Goal: Use online tool/utility

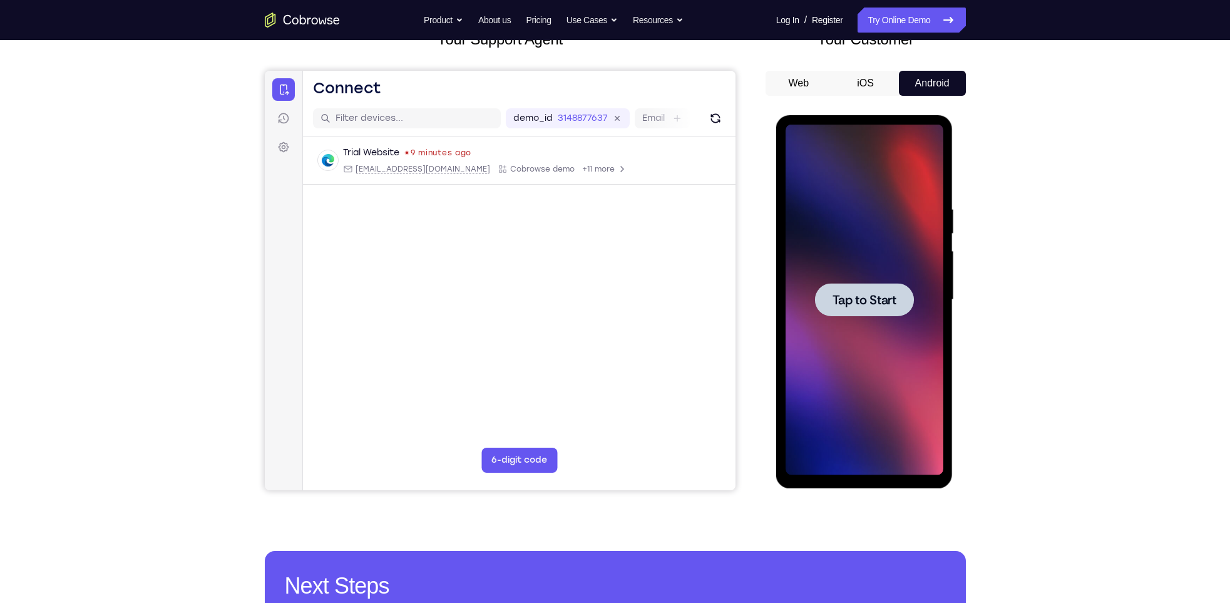
scroll to position [91, 0]
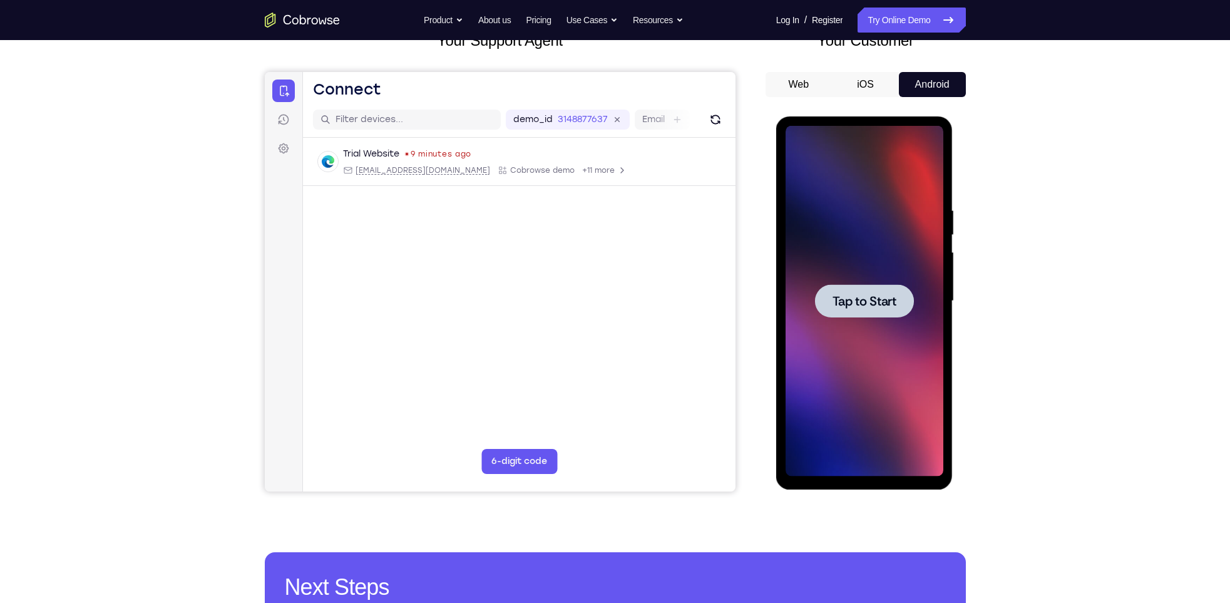
click at [865, 297] on span "Tap to Start" at bounding box center [864, 301] width 64 height 13
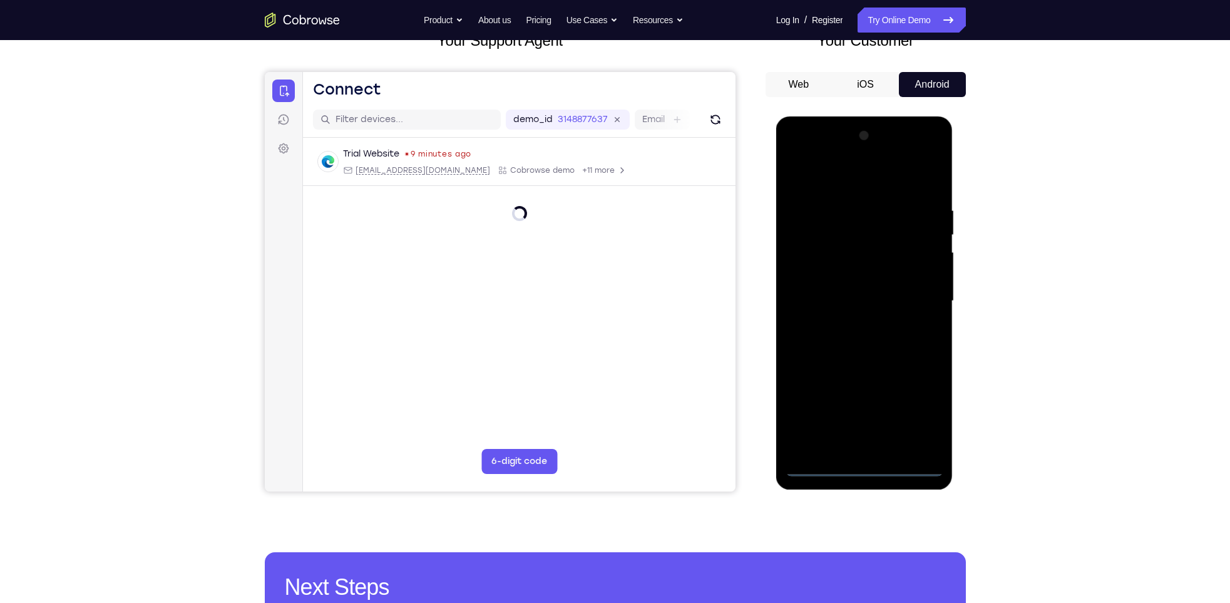
click at [858, 462] on div at bounding box center [864, 301] width 158 height 350
click at [866, 467] on div at bounding box center [864, 301] width 158 height 350
click at [919, 416] on div at bounding box center [864, 301] width 158 height 350
click at [840, 182] on div at bounding box center [864, 301] width 158 height 350
click at [916, 300] on div at bounding box center [864, 301] width 158 height 350
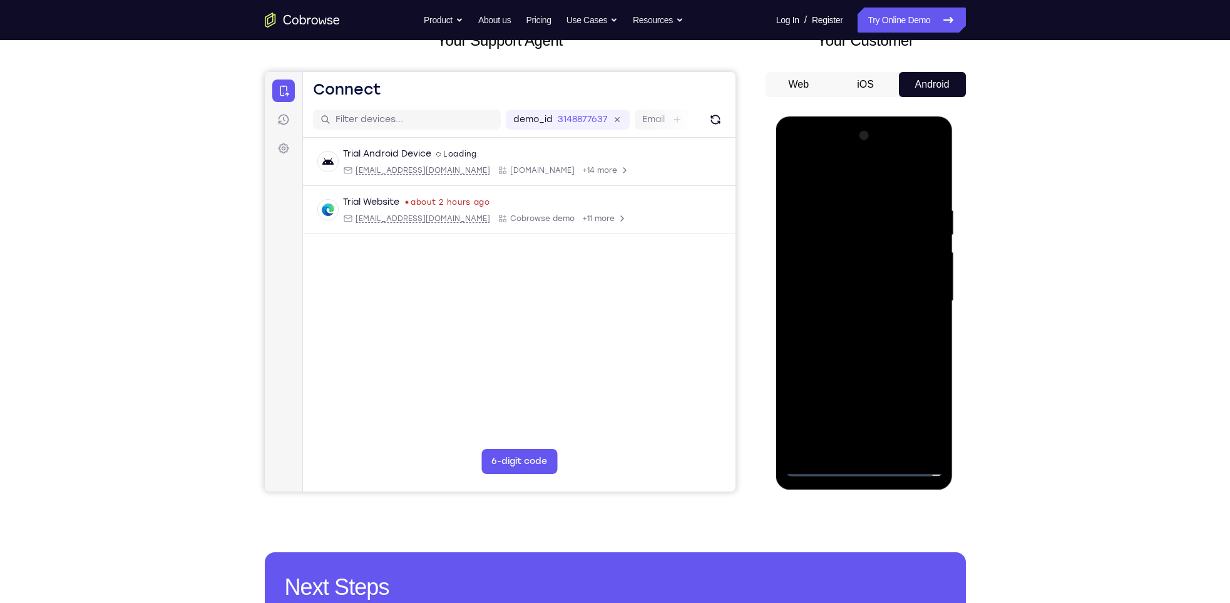
click at [847, 321] on div at bounding box center [864, 301] width 158 height 350
click at [852, 287] on div at bounding box center [864, 301] width 158 height 350
click at [847, 278] on div at bounding box center [864, 301] width 158 height 350
click at [837, 277] on div at bounding box center [864, 301] width 158 height 350
click at [855, 299] on div at bounding box center [864, 301] width 158 height 350
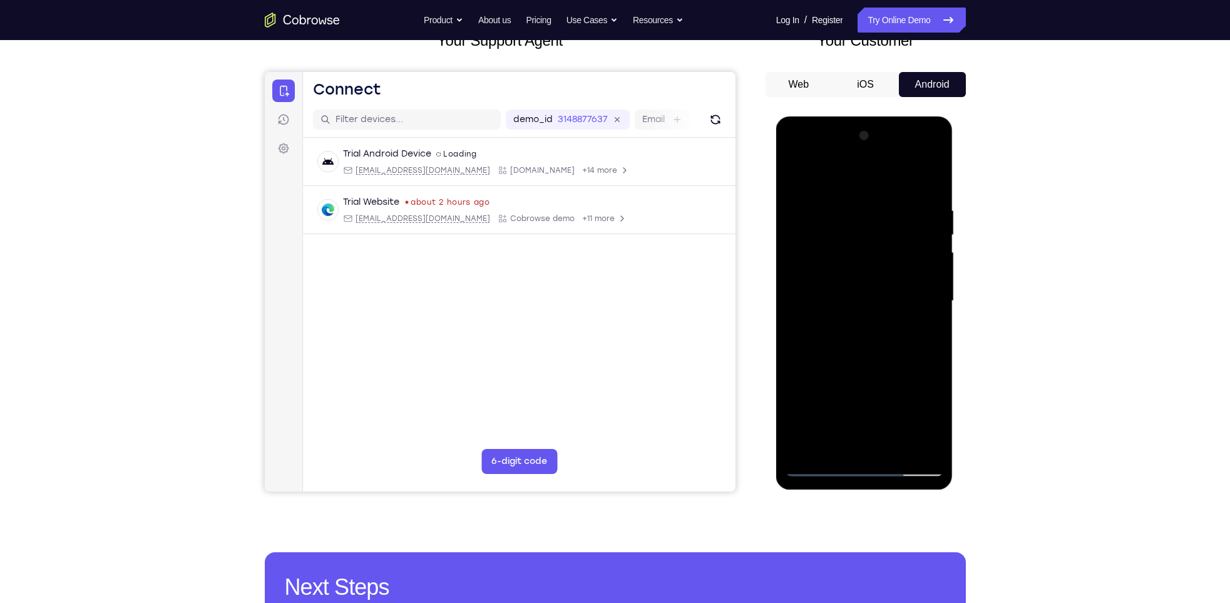
click at [869, 357] on div at bounding box center [864, 301] width 158 height 350
click at [862, 360] on div at bounding box center [864, 301] width 158 height 350
drag, startPoint x: 891, startPoint y: 180, endPoint x: 876, endPoint y: 101, distance: 80.9
click at [876, 116] on html "Online web based iOS Simulators and Android Emulators. Run iPhone, iPad, Mobile…" at bounding box center [865, 303] width 178 height 375
drag, startPoint x: 861, startPoint y: 185, endPoint x: 857, endPoint y: 88, distance: 97.1
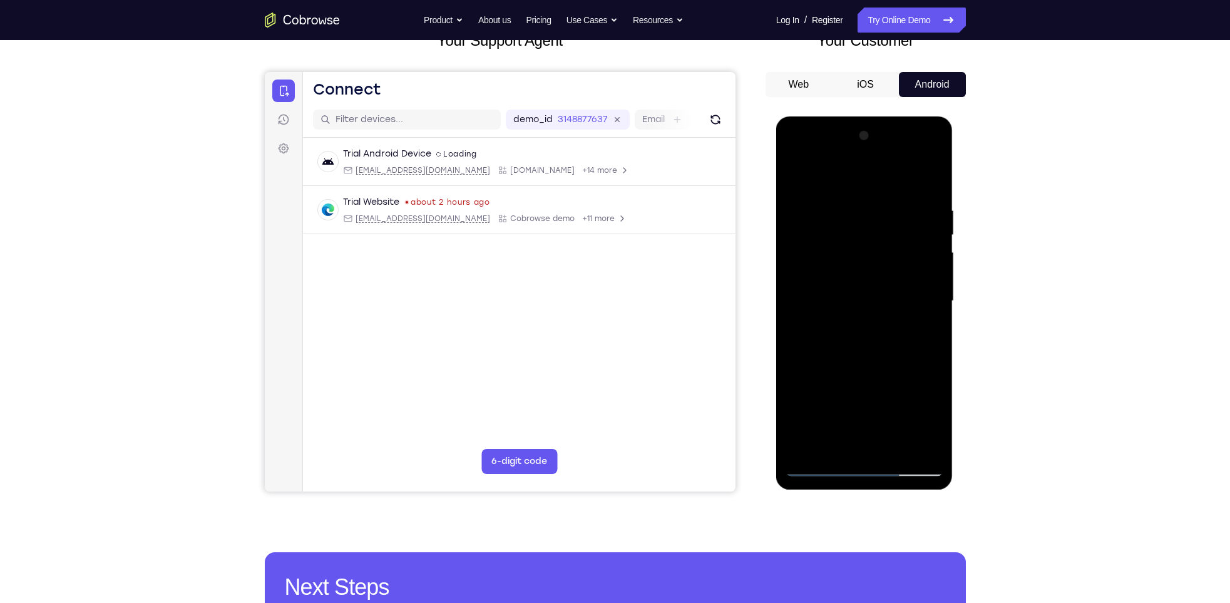
click at [857, 116] on html "Online web based iOS Simulators and Android Emulators. Run iPhone, iPad, Mobile…" at bounding box center [865, 303] width 178 height 375
click at [931, 174] on div at bounding box center [864, 301] width 158 height 350
click at [834, 207] on div at bounding box center [864, 301] width 158 height 350
click at [806, 202] on div at bounding box center [864, 301] width 158 height 350
click at [801, 319] on div at bounding box center [864, 301] width 158 height 350
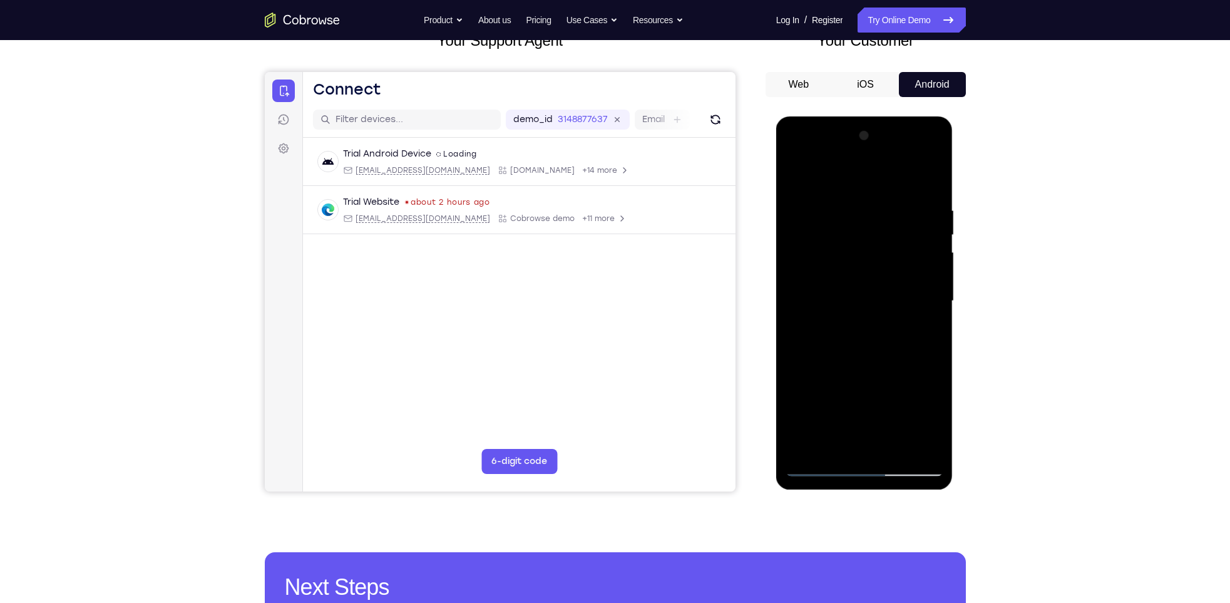
click at [934, 140] on div at bounding box center [864, 301] width 158 height 350
click at [897, 218] on div at bounding box center [864, 301] width 158 height 350
click at [862, 365] on div at bounding box center [864, 301] width 158 height 350
click at [826, 442] on div at bounding box center [864, 301] width 158 height 350
click at [880, 357] on div at bounding box center [864, 301] width 158 height 350
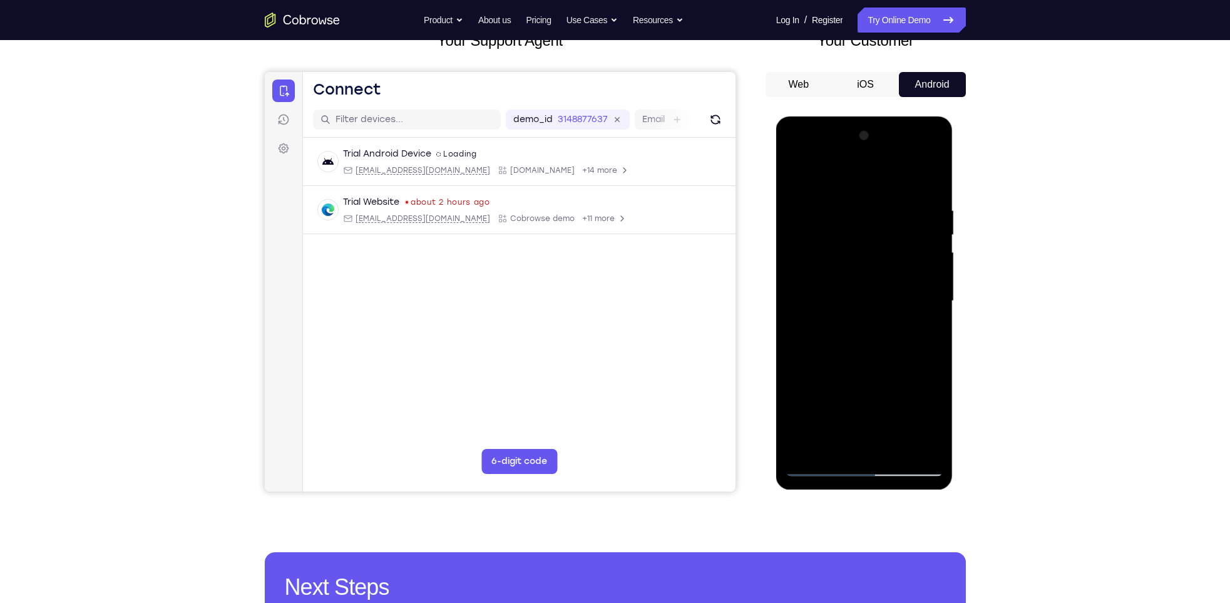
click at [833, 219] on div at bounding box center [864, 301] width 158 height 350
click at [844, 217] on div at bounding box center [864, 301] width 158 height 350
click at [815, 461] on div at bounding box center [864, 301] width 158 height 350
click at [795, 153] on div at bounding box center [864, 301] width 158 height 350
click at [861, 442] on div at bounding box center [864, 301] width 158 height 350
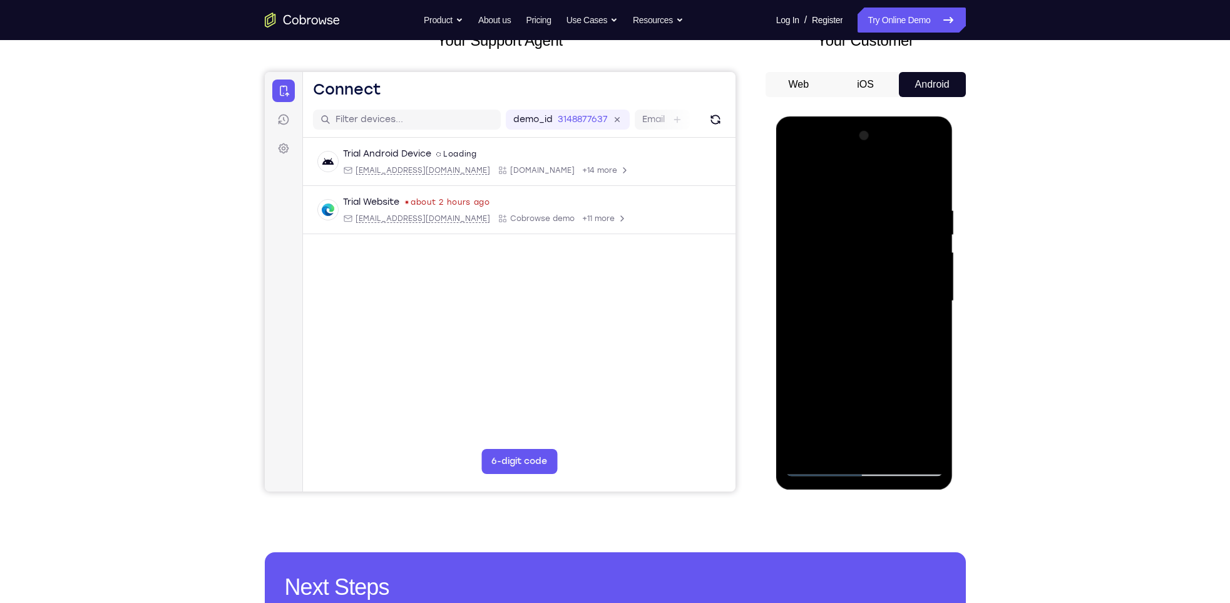
click at [929, 154] on div at bounding box center [864, 301] width 158 height 350
click at [829, 253] on div at bounding box center [864, 301] width 158 height 350
click at [837, 260] on div at bounding box center [864, 301] width 158 height 350
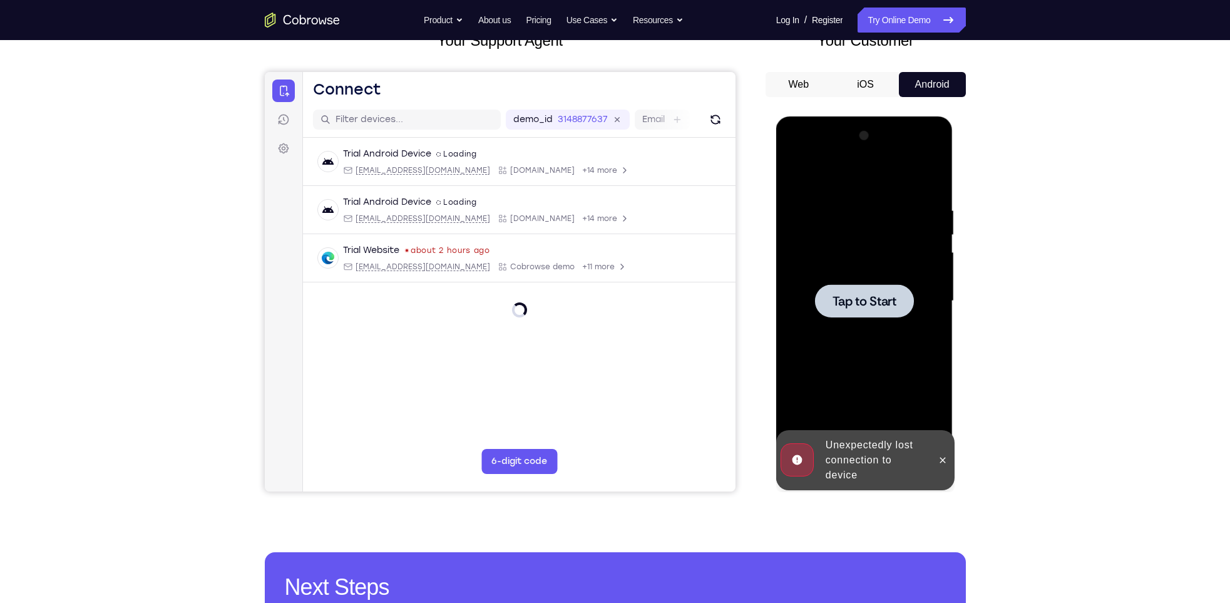
click at [847, 290] on div at bounding box center [864, 300] width 99 height 33
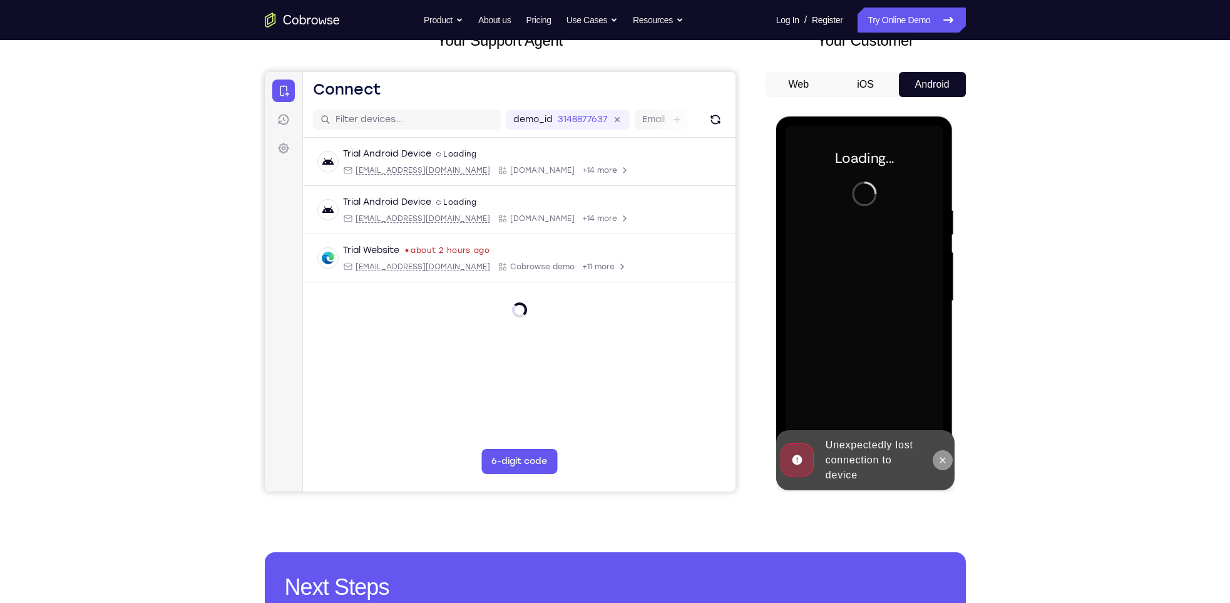
click at [941, 464] on icon at bounding box center [942, 460] width 10 height 10
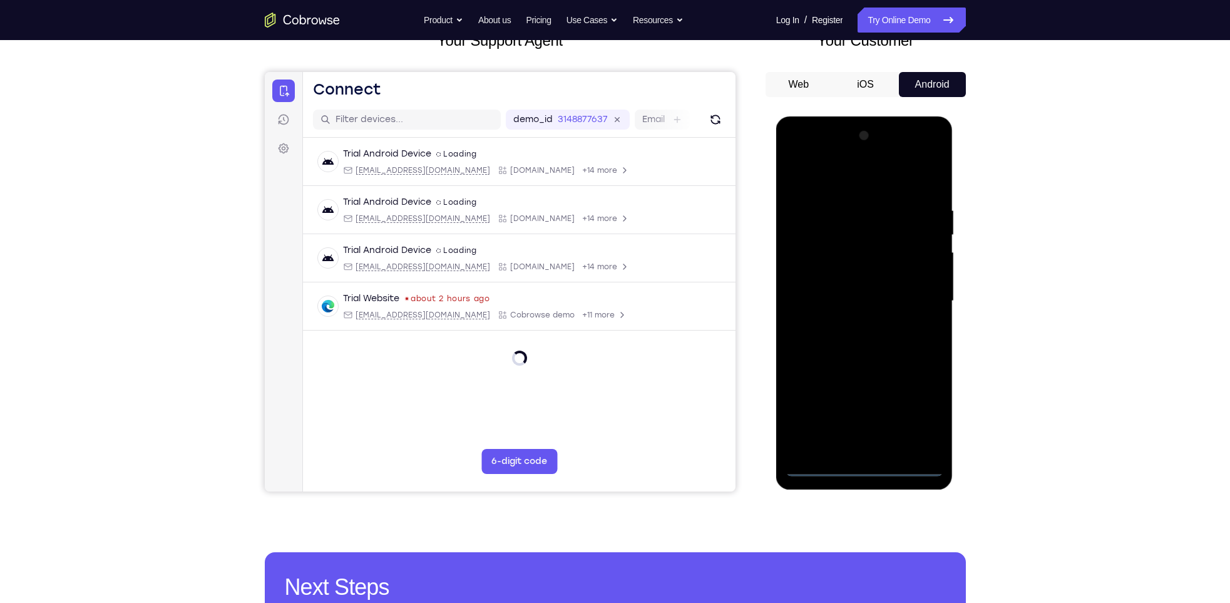
click at [868, 466] on div at bounding box center [864, 301] width 158 height 350
click at [932, 409] on div at bounding box center [864, 301] width 158 height 350
click at [919, 412] on div at bounding box center [864, 301] width 158 height 350
click at [913, 416] on div at bounding box center [864, 301] width 158 height 350
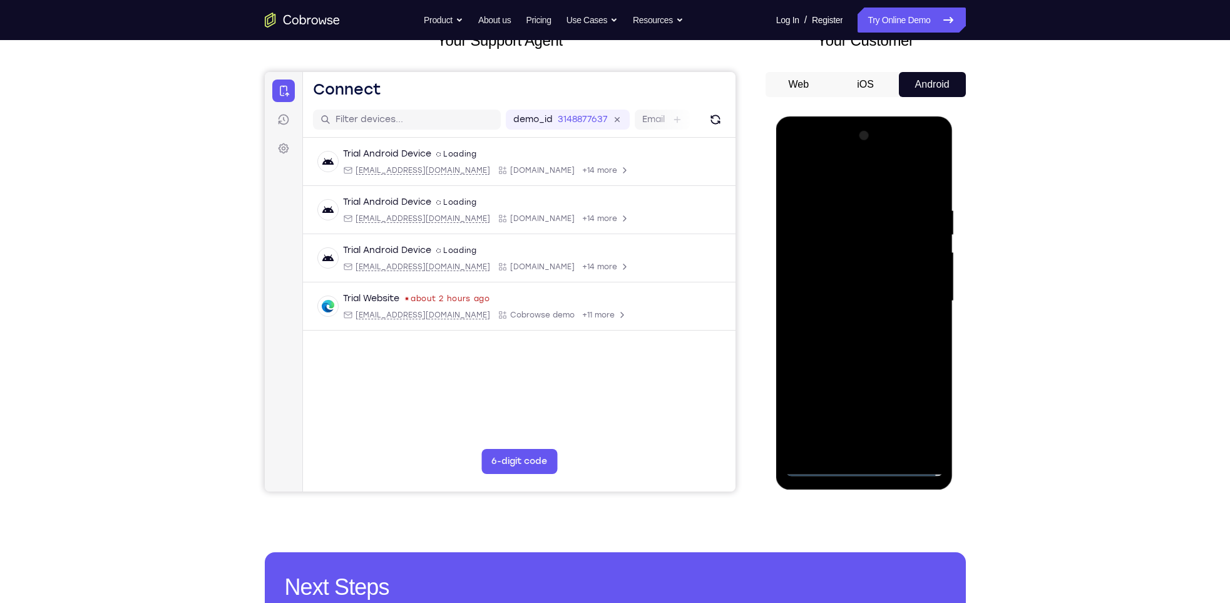
click at [916, 416] on div at bounding box center [864, 301] width 158 height 350
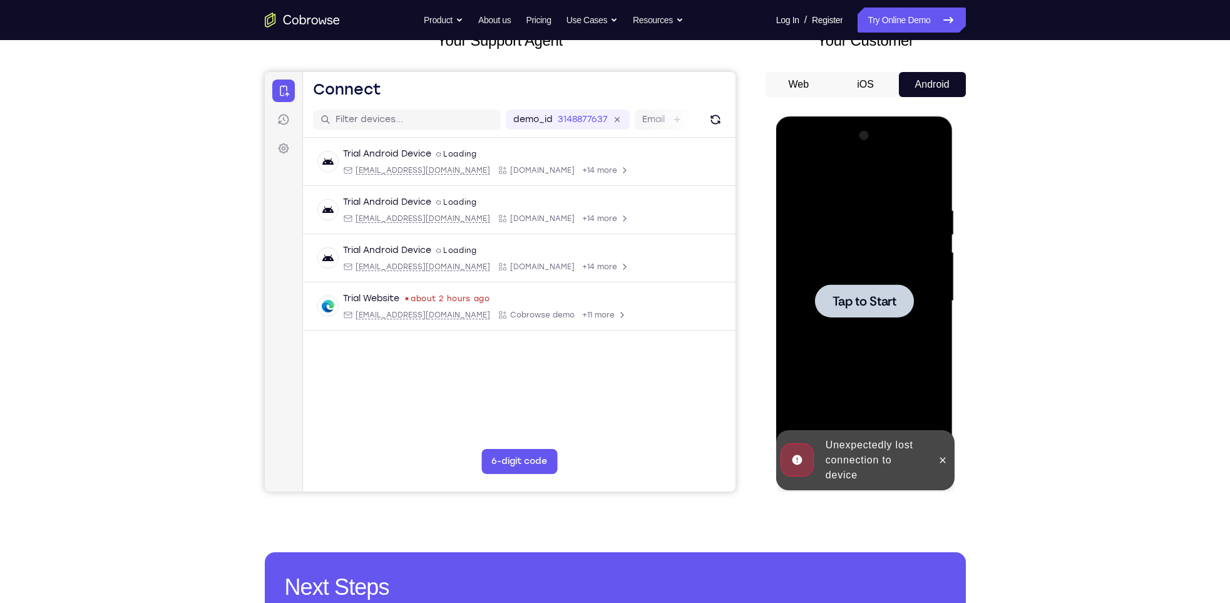
click at [852, 295] on span "Tap to Start" at bounding box center [864, 301] width 64 height 13
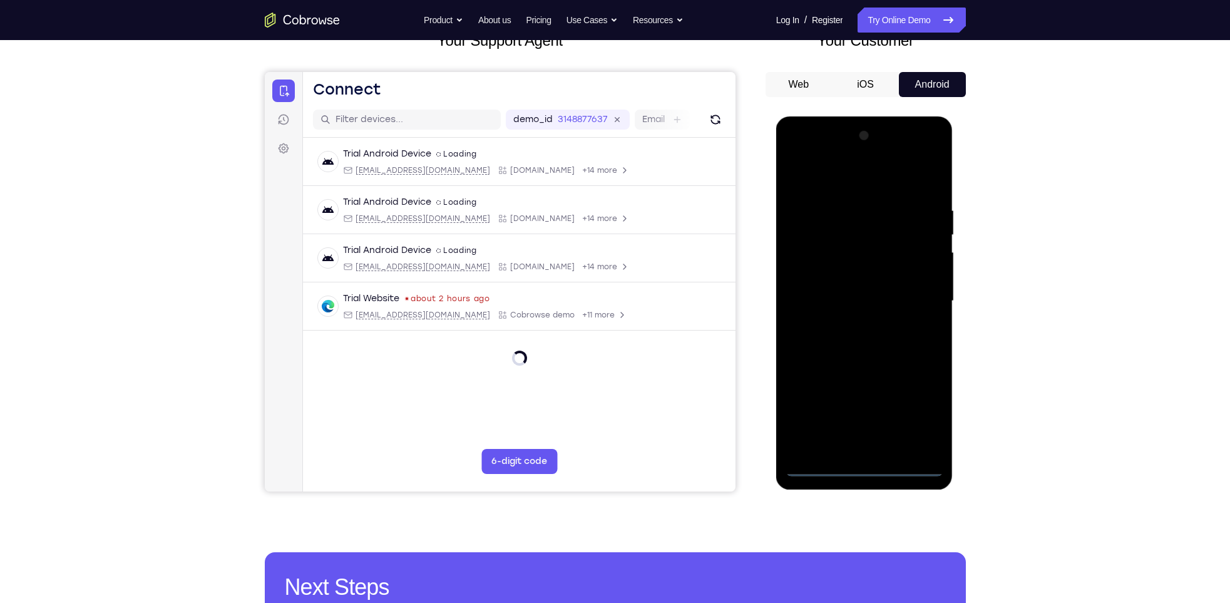
click at [862, 466] on div at bounding box center [864, 301] width 158 height 350
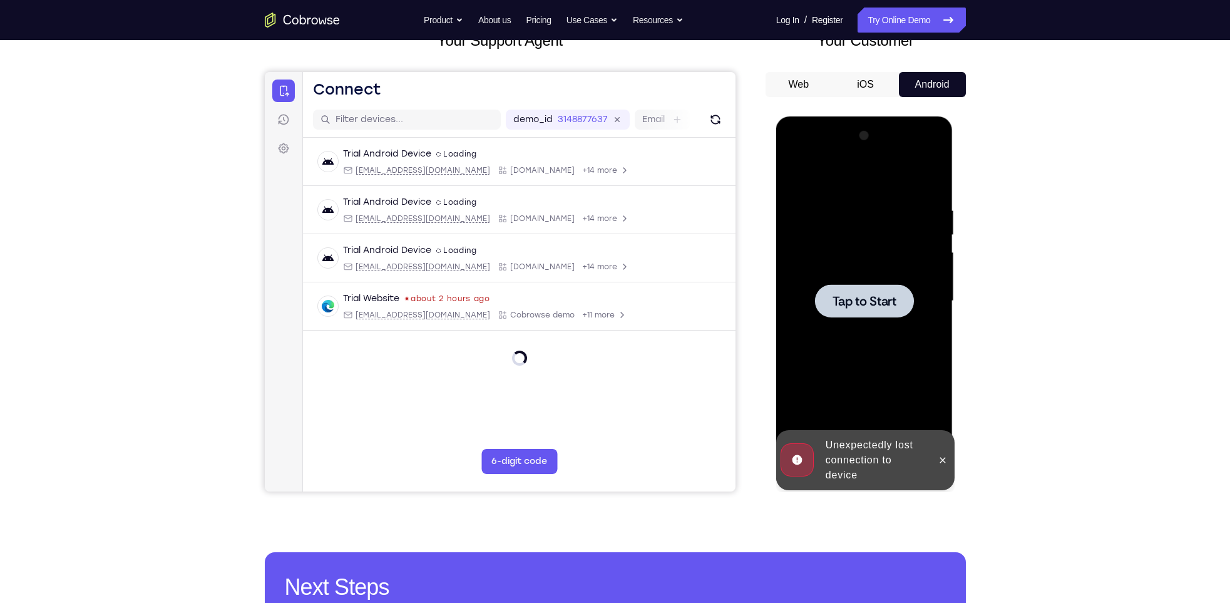
click at [852, 237] on div at bounding box center [864, 301] width 158 height 350
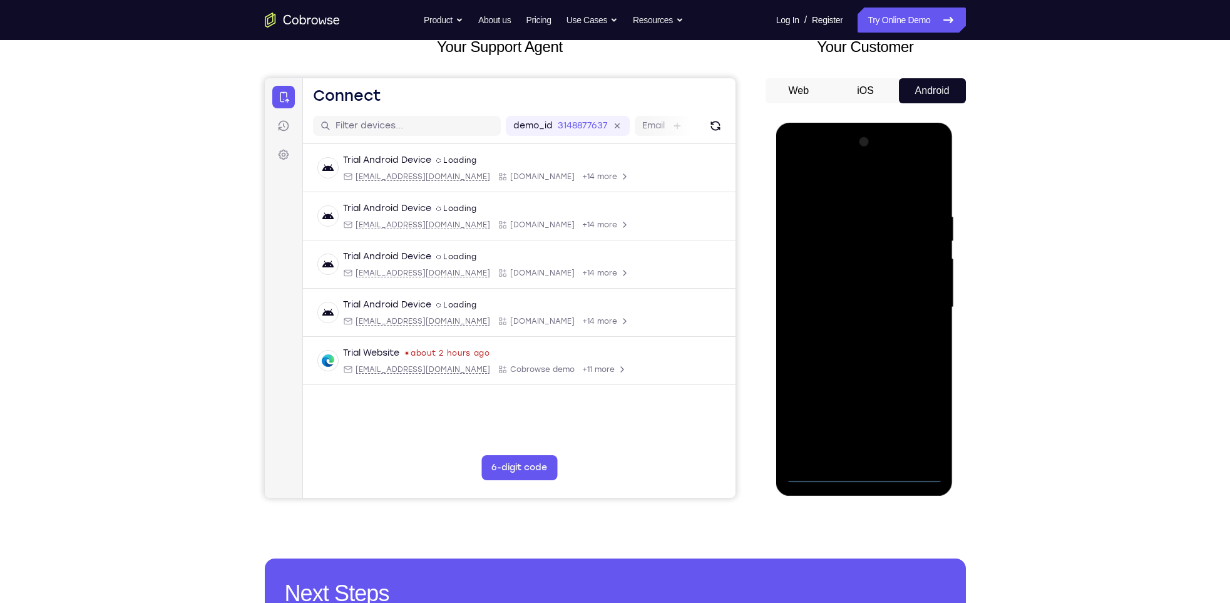
scroll to position [83, 0]
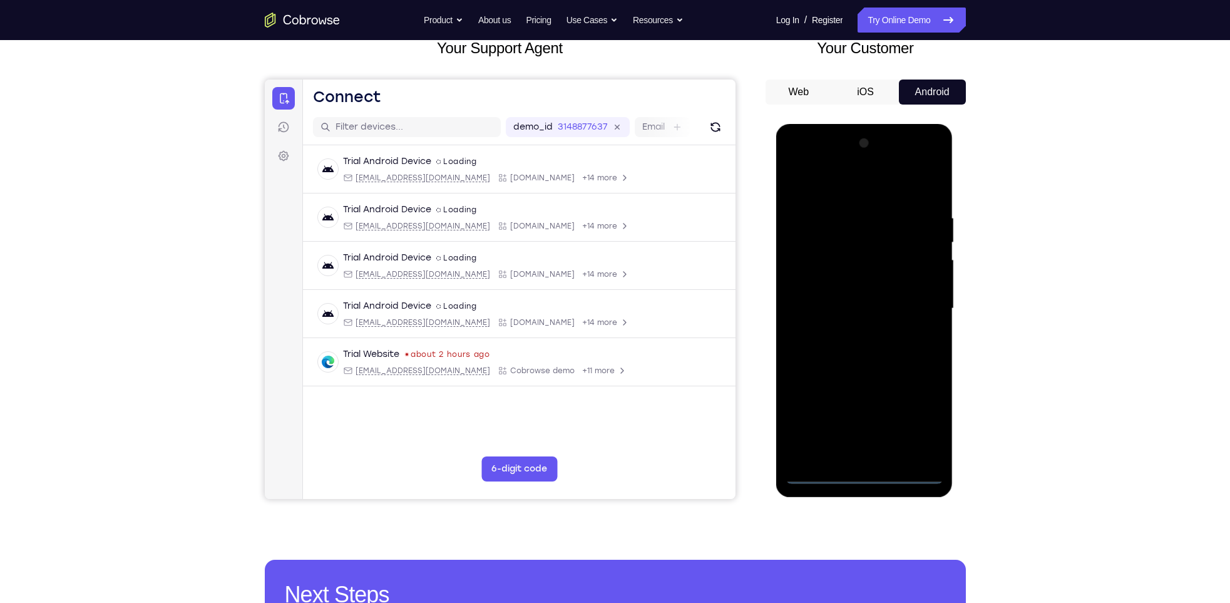
click at [867, 473] on div at bounding box center [864, 308] width 158 height 350
click at [866, 476] on div at bounding box center [864, 308] width 158 height 350
click at [922, 430] on div at bounding box center [864, 308] width 158 height 350
click at [916, 422] on div at bounding box center [864, 308] width 158 height 350
click at [867, 180] on div at bounding box center [864, 308] width 158 height 350
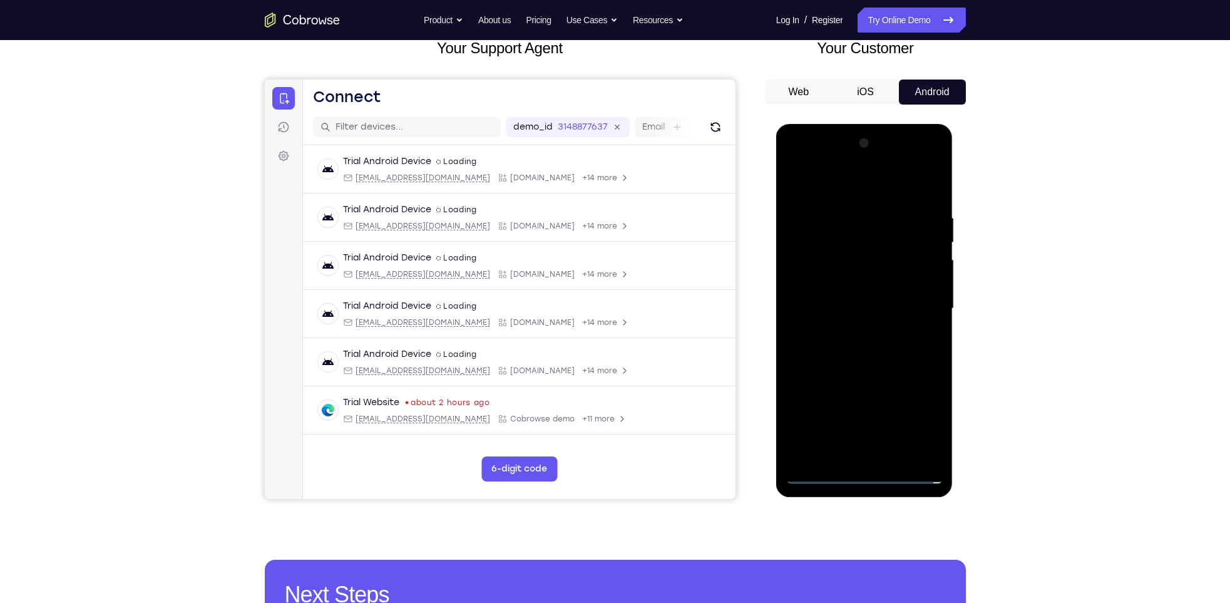
click at [923, 311] on div at bounding box center [864, 308] width 158 height 350
click at [845, 332] on div at bounding box center [864, 308] width 158 height 350
click at [832, 303] on div at bounding box center [864, 308] width 158 height 350
click at [839, 282] on div at bounding box center [864, 308] width 158 height 350
click at [859, 315] on div at bounding box center [864, 308] width 158 height 350
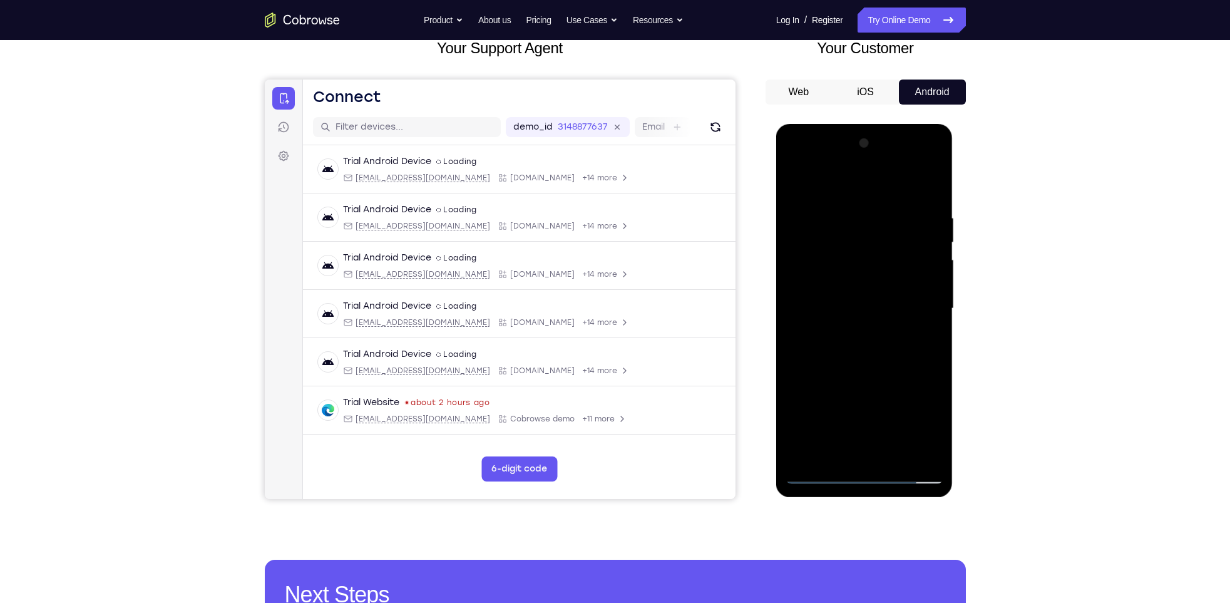
click at [872, 369] on div at bounding box center [864, 308] width 158 height 350
click at [894, 456] on div at bounding box center [864, 308] width 158 height 350
click at [869, 382] on div at bounding box center [864, 308] width 158 height 350
click at [869, 379] on div at bounding box center [864, 308] width 158 height 350
drag, startPoint x: 814, startPoint y: 190, endPoint x: 814, endPoint y: 151, distance: 38.8
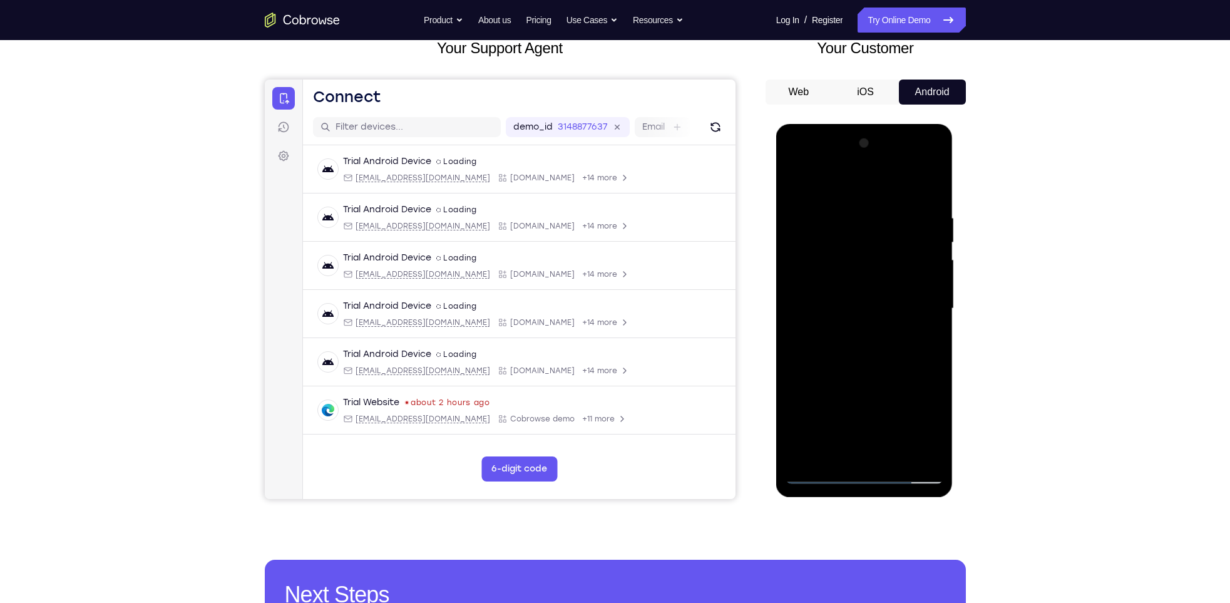
click at [814, 151] on div at bounding box center [864, 308] width 158 height 350
click at [792, 187] on div at bounding box center [864, 308] width 158 height 350
click at [797, 186] on div at bounding box center [864, 308] width 158 height 350
click at [821, 475] on div at bounding box center [864, 308] width 158 height 350
click at [820, 476] on div at bounding box center [864, 308] width 158 height 350
